Goal: Information Seeking & Learning: Understand process/instructions

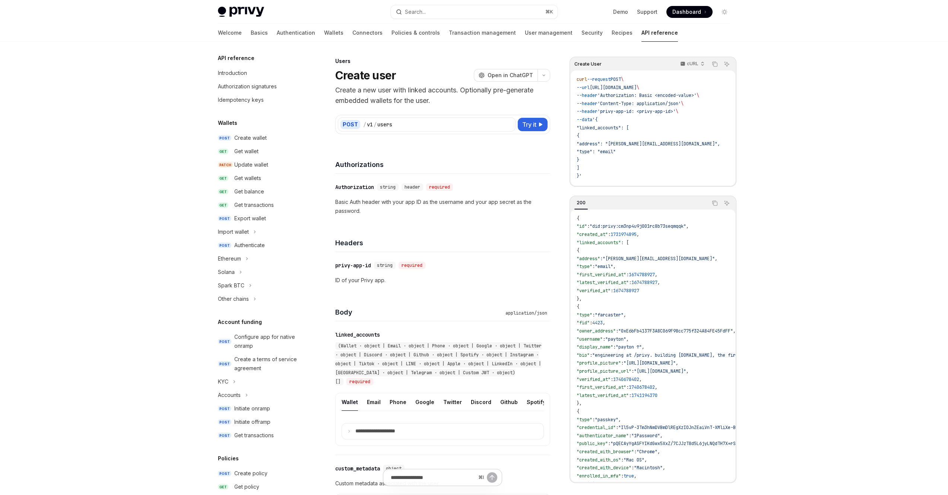
scroll to position [288, 0]
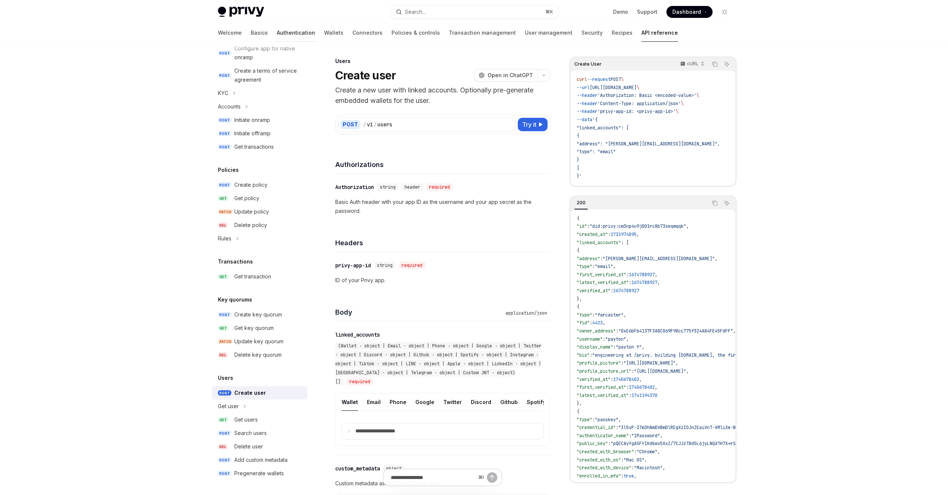
click at [277, 31] on link "Authentication" at bounding box center [296, 33] width 38 height 18
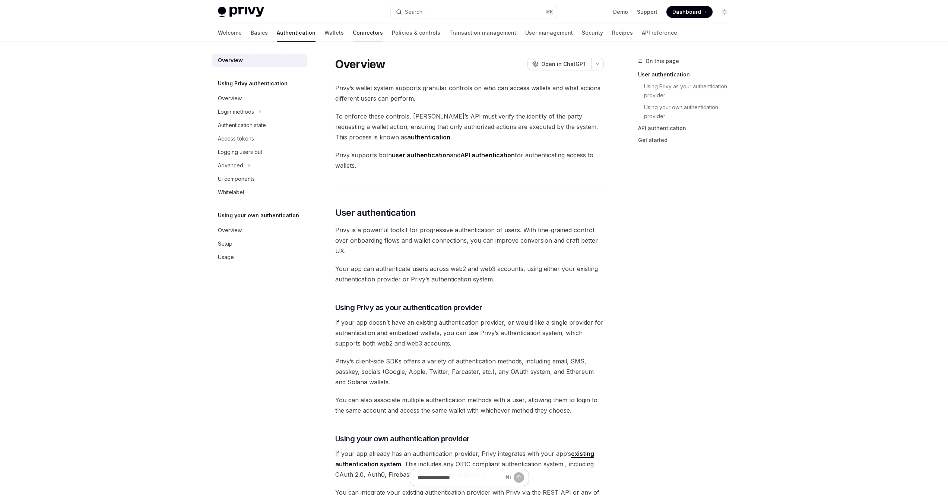
click at [353, 34] on link "Connectors" at bounding box center [368, 33] width 30 height 18
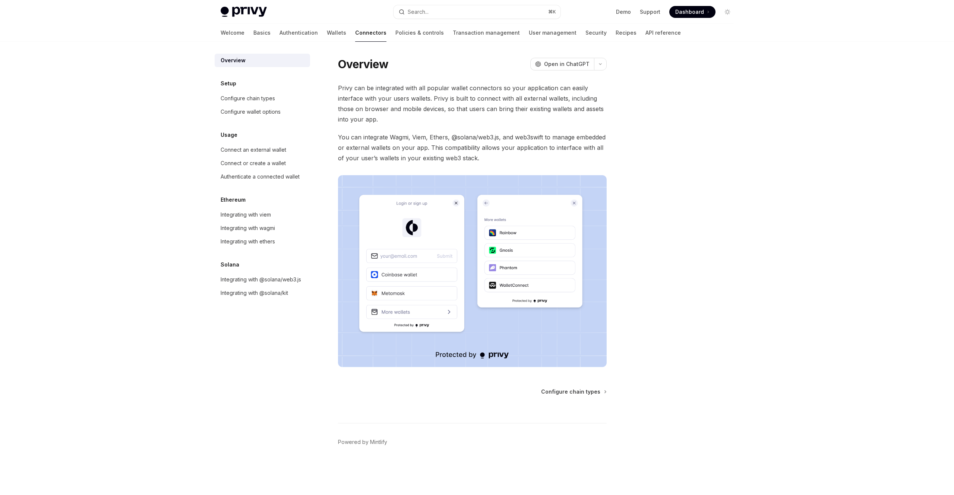
click at [146, 135] on div "Skip to main content Privy Docs home page Search... ⌘ K Demo Support Dashboard …" at bounding box center [477, 247] width 954 height 495
click at [259, 151] on div "Connect an external wallet" at bounding box center [254, 149] width 66 height 9
type textarea "*"
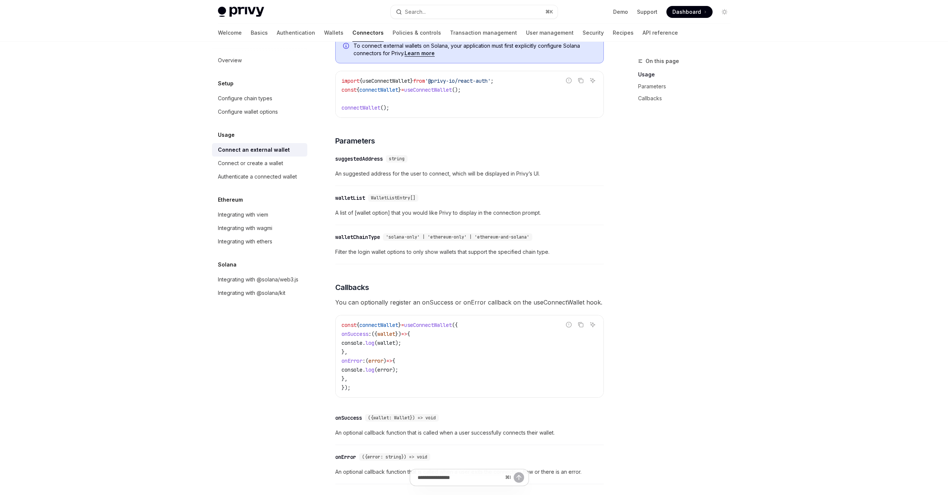
scroll to position [229, 0]
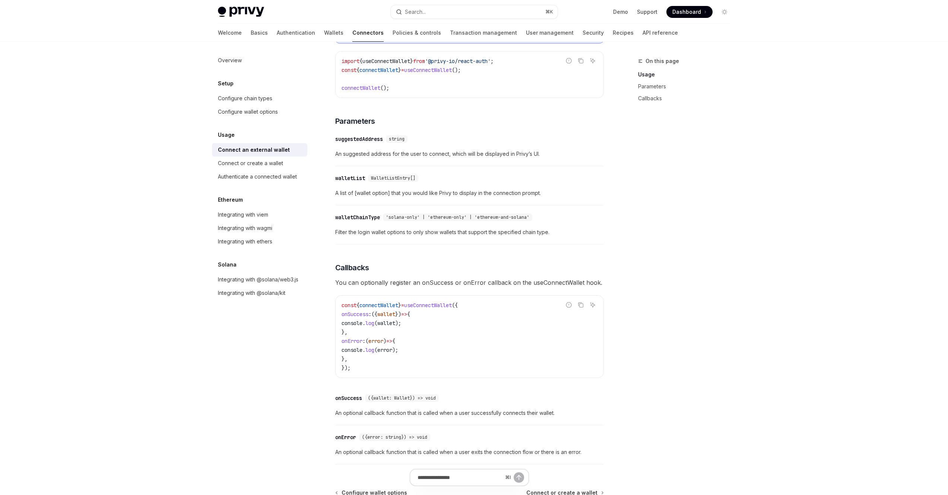
click at [446, 218] on span "'solana-only' | 'ethereum-only' | 'ethereum-and-solana'" at bounding box center [457, 217] width 143 height 6
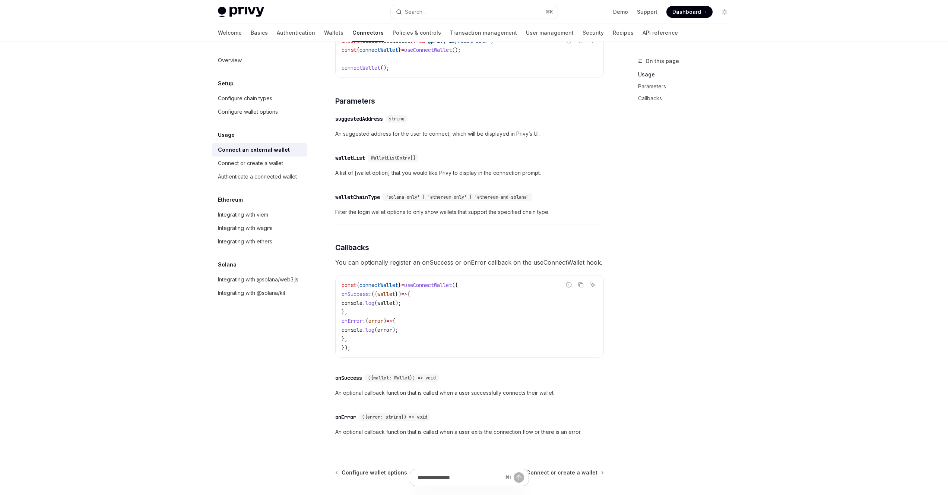
scroll to position [284, 0]
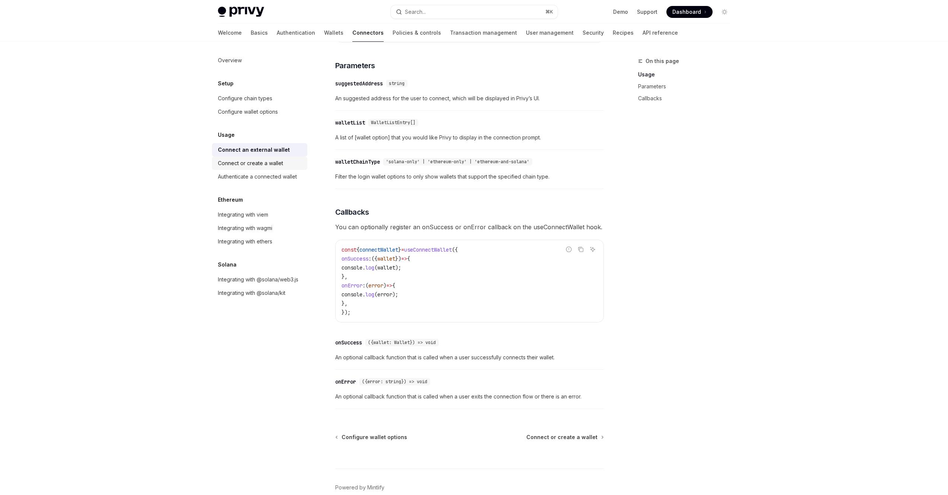
click at [238, 165] on div "Connect or create a wallet" at bounding box center [250, 163] width 65 height 9
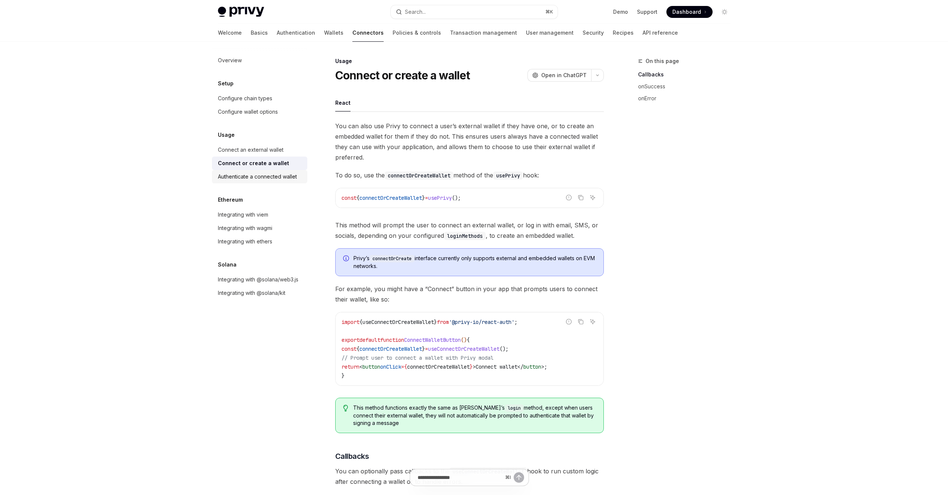
click at [236, 178] on div "Authenticate a connected wallet" at bounding box center [257, 176] width 79 height 9
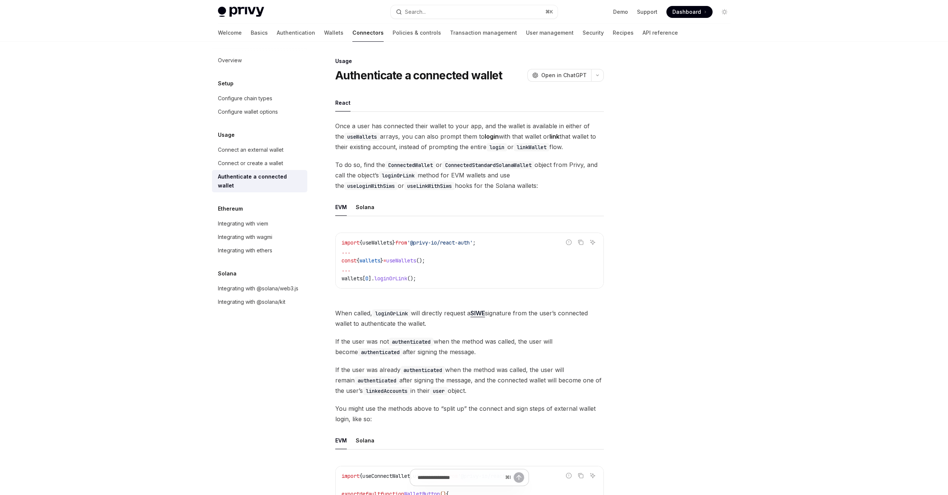
click at [431, 270] on code "import { useWallets } from '@privy-io/react-auth' ; ... const { wallets } = use…" at bounding box center [470, 260] width 256 height 45
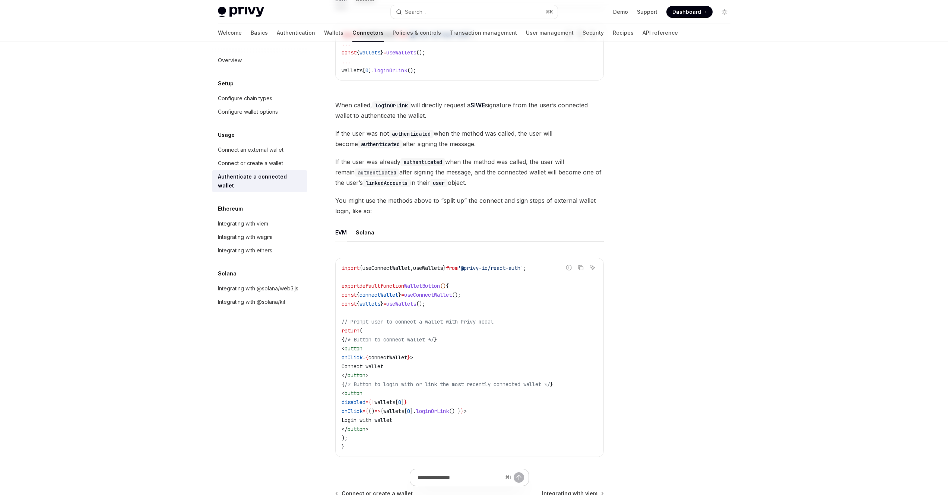
scroll to position [252, 0]
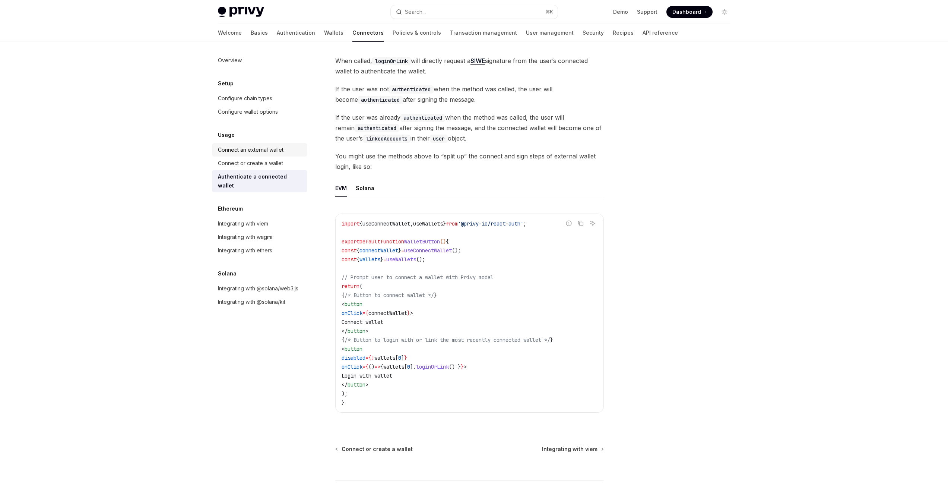
click at [253, 150] on div "Connect an external wallet" at bounding box center [251, 149] width 66 height 9
type textarea "*"
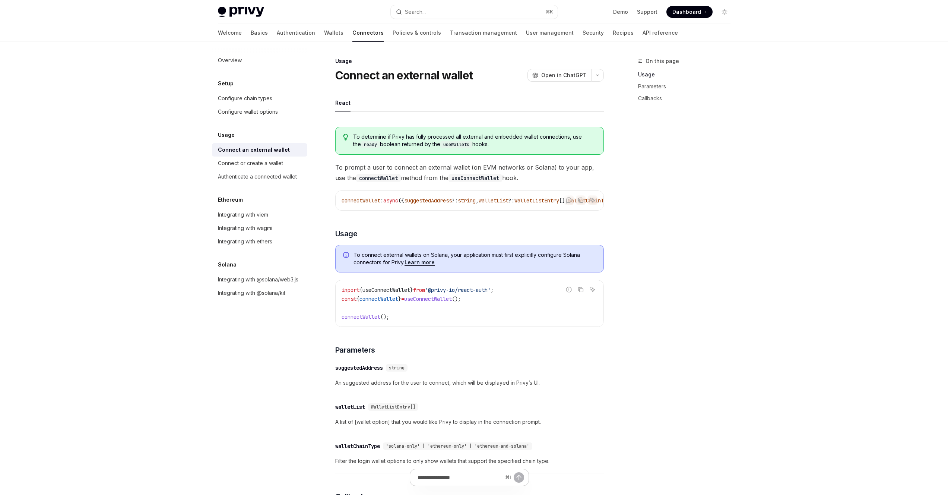
click at [474, 139] on span "To determine if Privy has fully processed all external and embedded wallet conn…" at bounding box center [474, 140] width 243 height 15
